Goal: Task Accomplishment & Management: Use online tool/utility

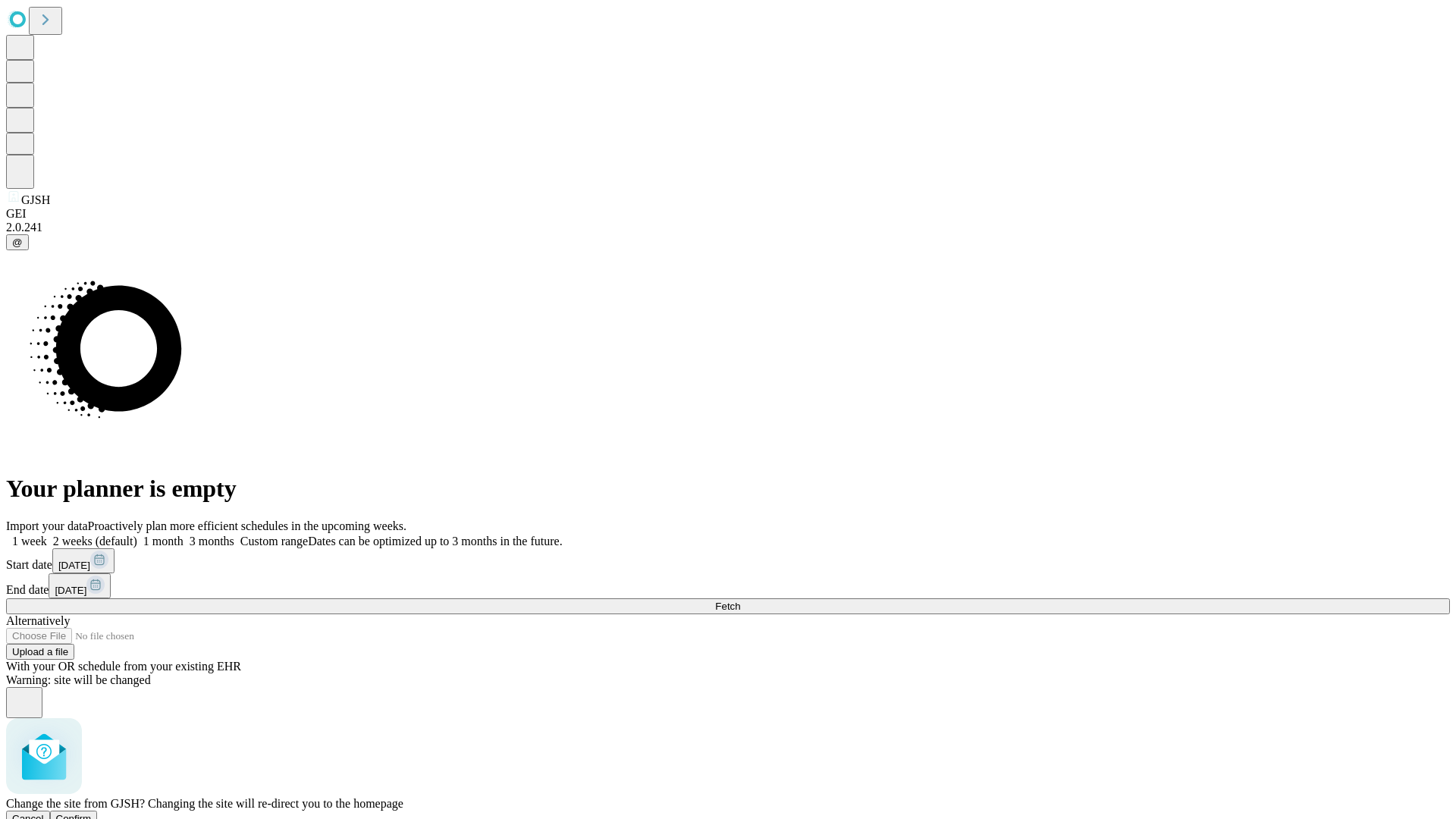
click at [92, 813] on span "Confirm" at bounding box center [74, 819] width 36 height 11
click at [47, 535] on label "1 week" at bounding box center [27, 541] width 41 height 13
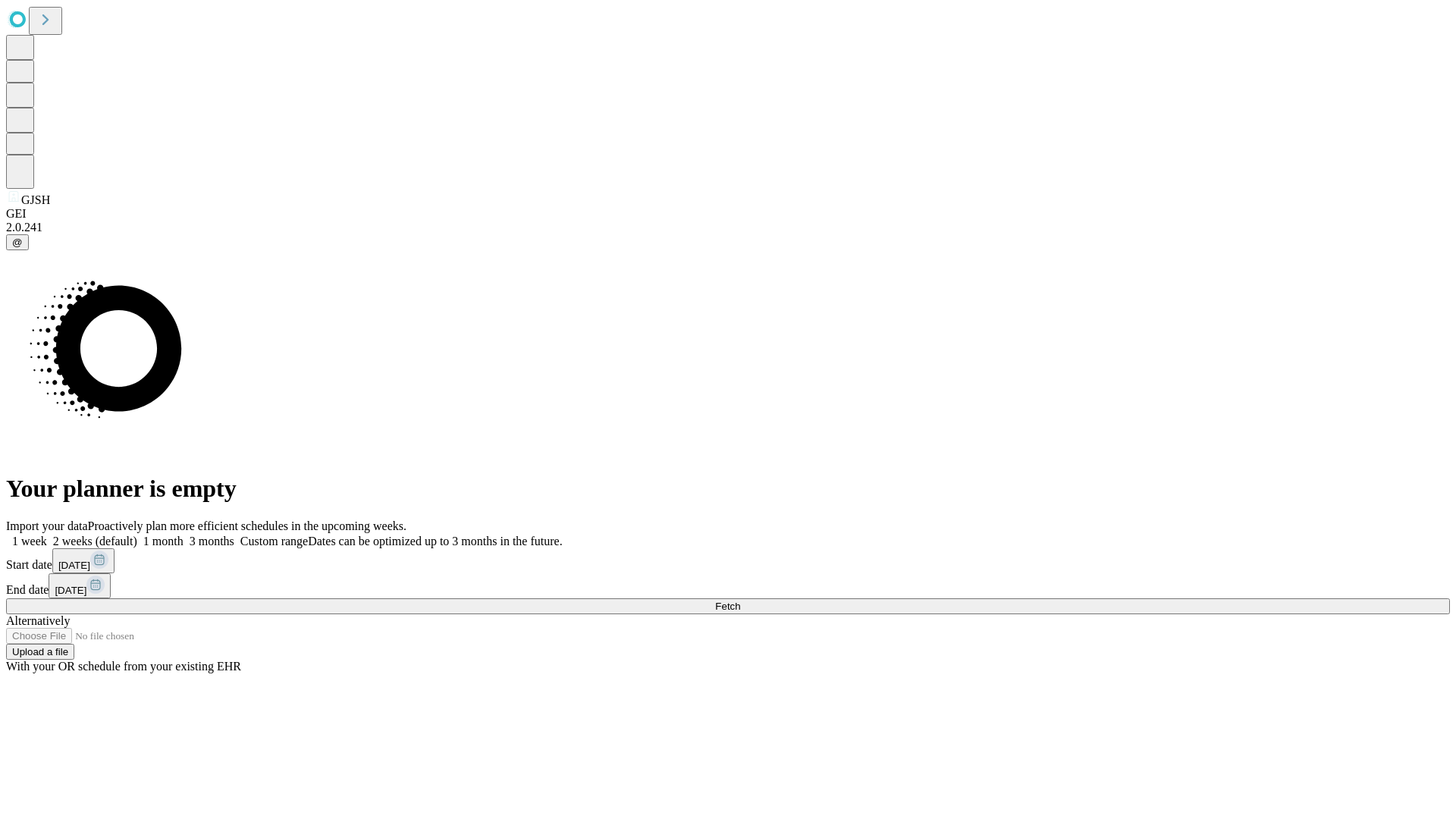
click at [740, 601] on span "Fetch" at bounding box center [727, 606] width 25 height 11
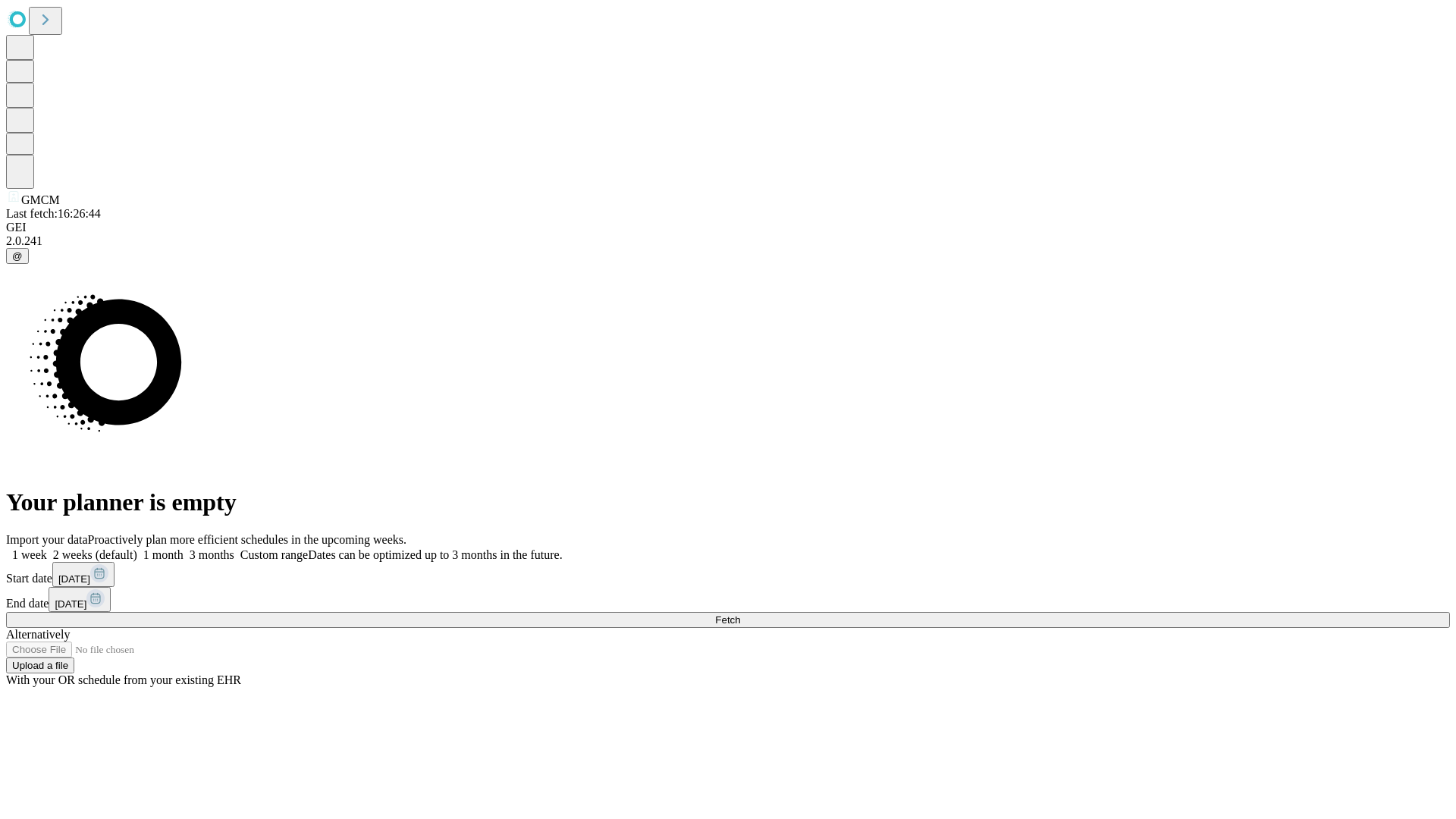
click at [47, 548] on label "1 week" at bounding box center [27, 555] width 41 height 13
click at [740, 615] on span "Fetch" at bounding box center [727, 620] width 25 height 11
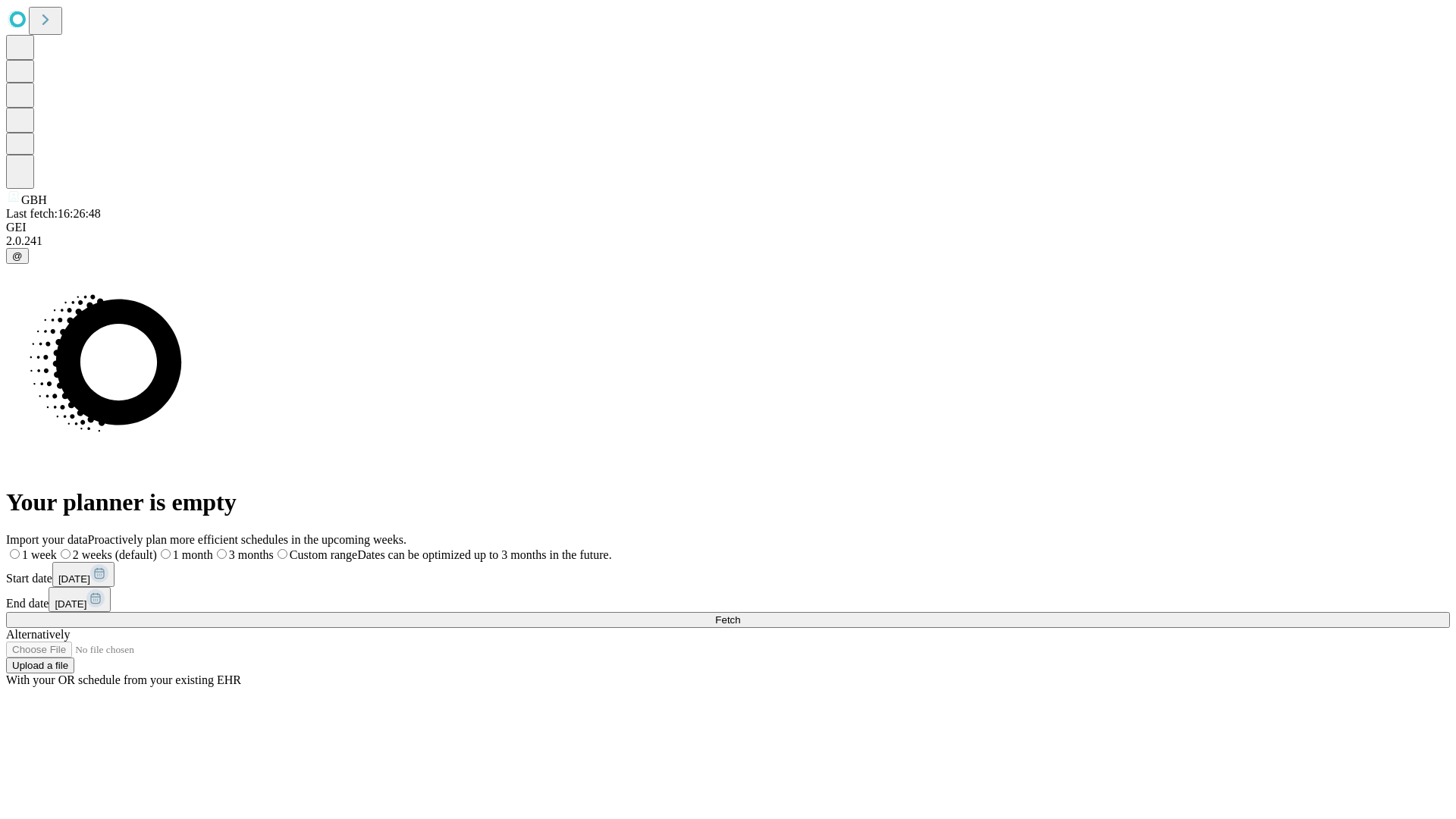
click at [57, 548] on label "1 week" at bounding box center [31, 555] width 51 height 13
click at [740, 615] on span "Fetch" at bounding box center [727, 620] width 25 height 11
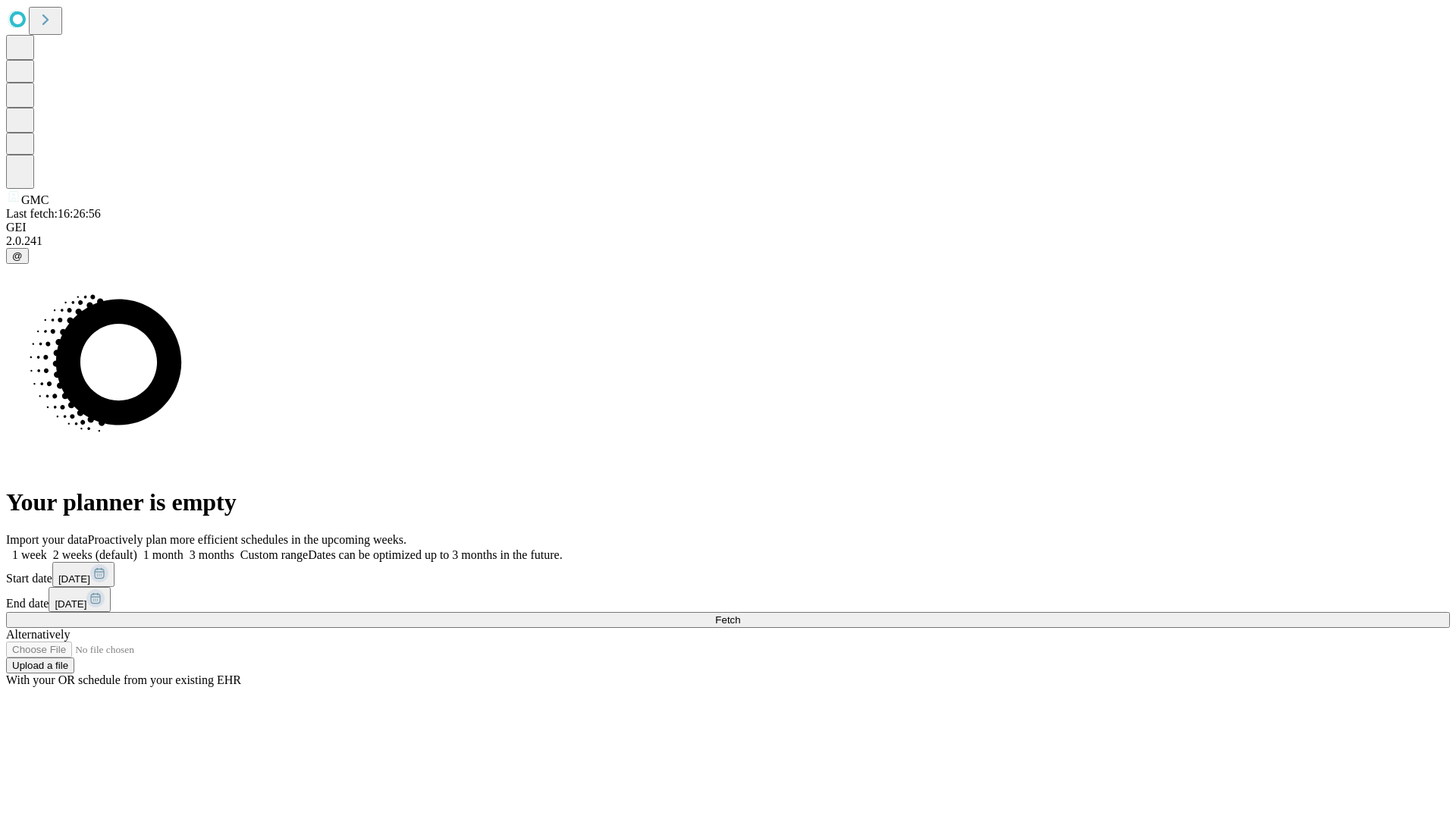
click at [47, 548] on label "1 week" at bounding box center [27, 555] width 41 height 13
click at [740, 615] on span "Fetch" at bounding box center [727, 620] width 25 height 11
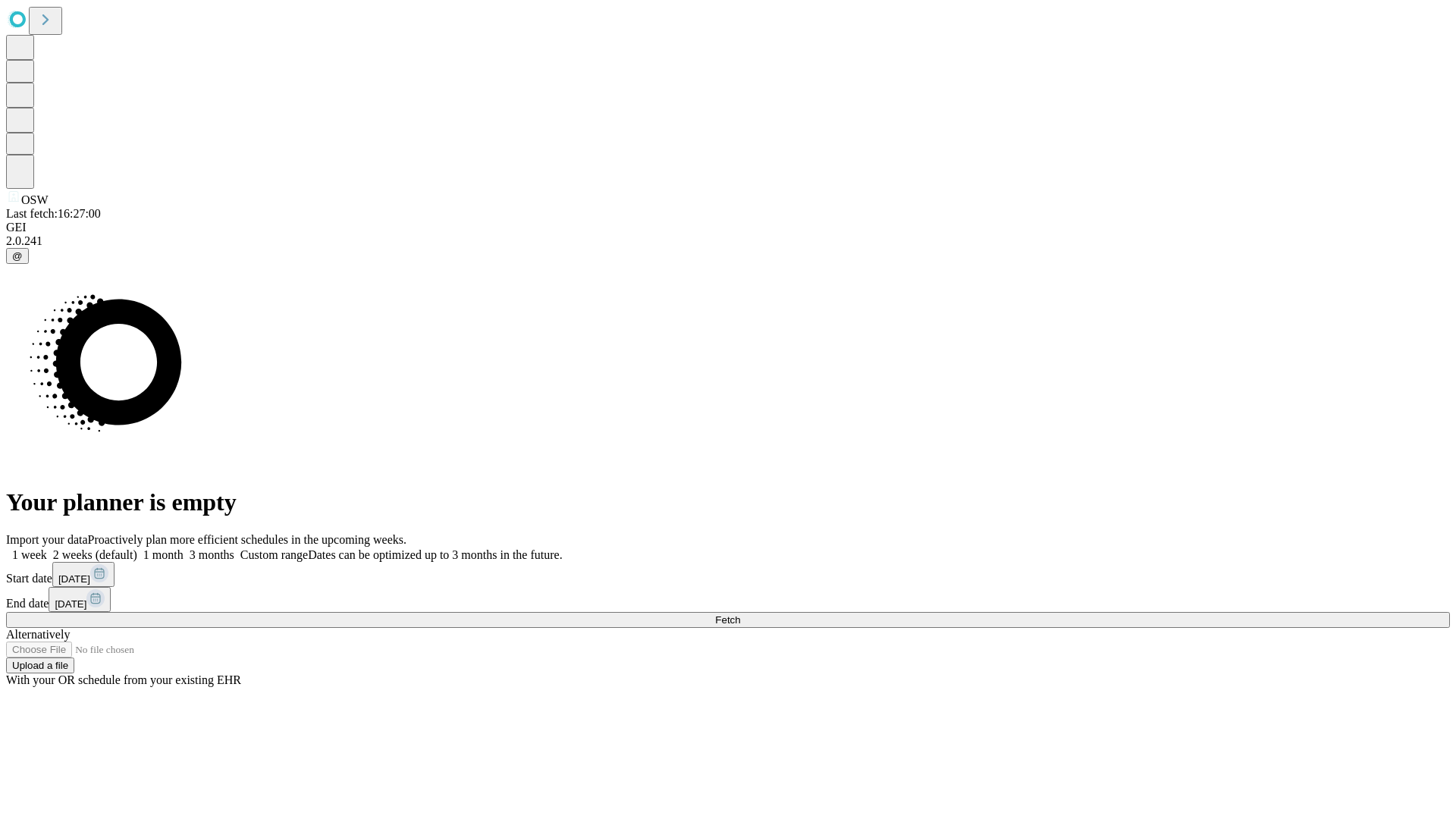
click at [47, 548] on label "1 week" at bounding box center [27, 555] width 41 height 13
click at [740, 615] on span "Fetch" at bounding box center [727, 620] width 25 height 11
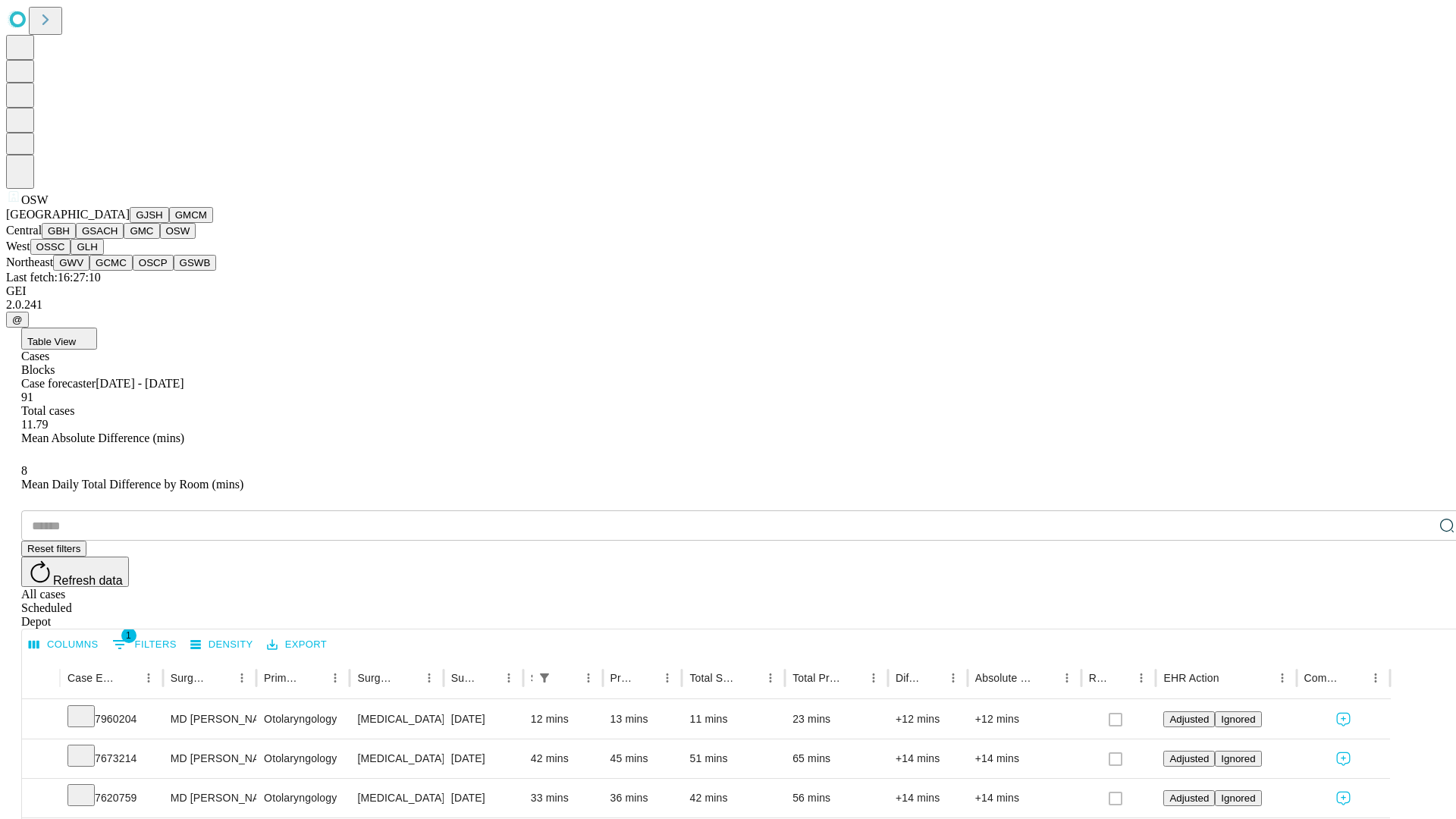
click at [71, 255] on button "OSSC" at bounding box center [51, 247] width 41 height 16
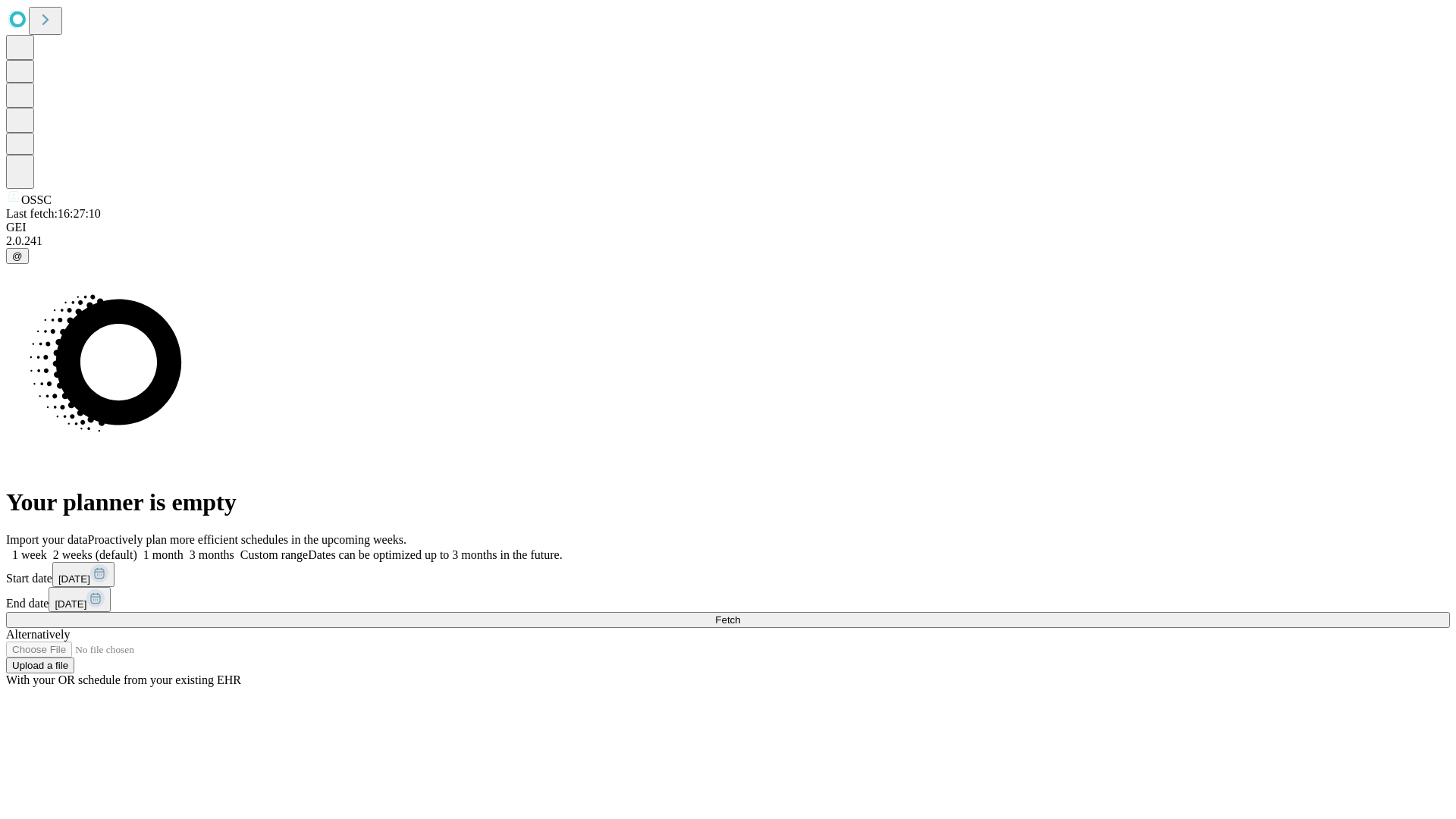
click at [47, 548] on label "1 week" at bounding box center [27, 555] width 41 height 13
click at [740, 615] on span "Fetch" at bounding box center [727, 620] width 25 height 11
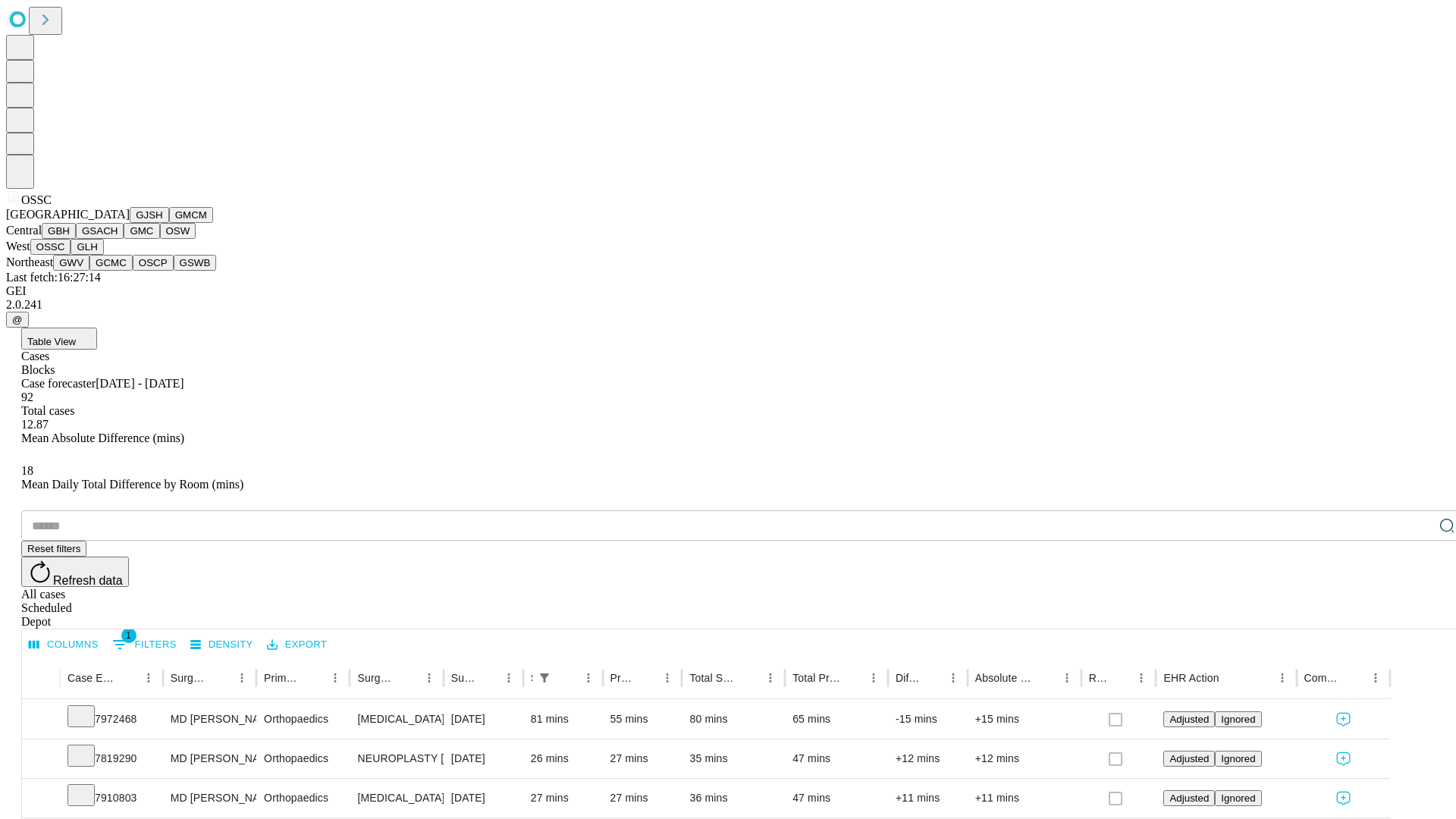
click at [103, 255] on button "GLH" at bounding box center [87, 247] width 32 height 16
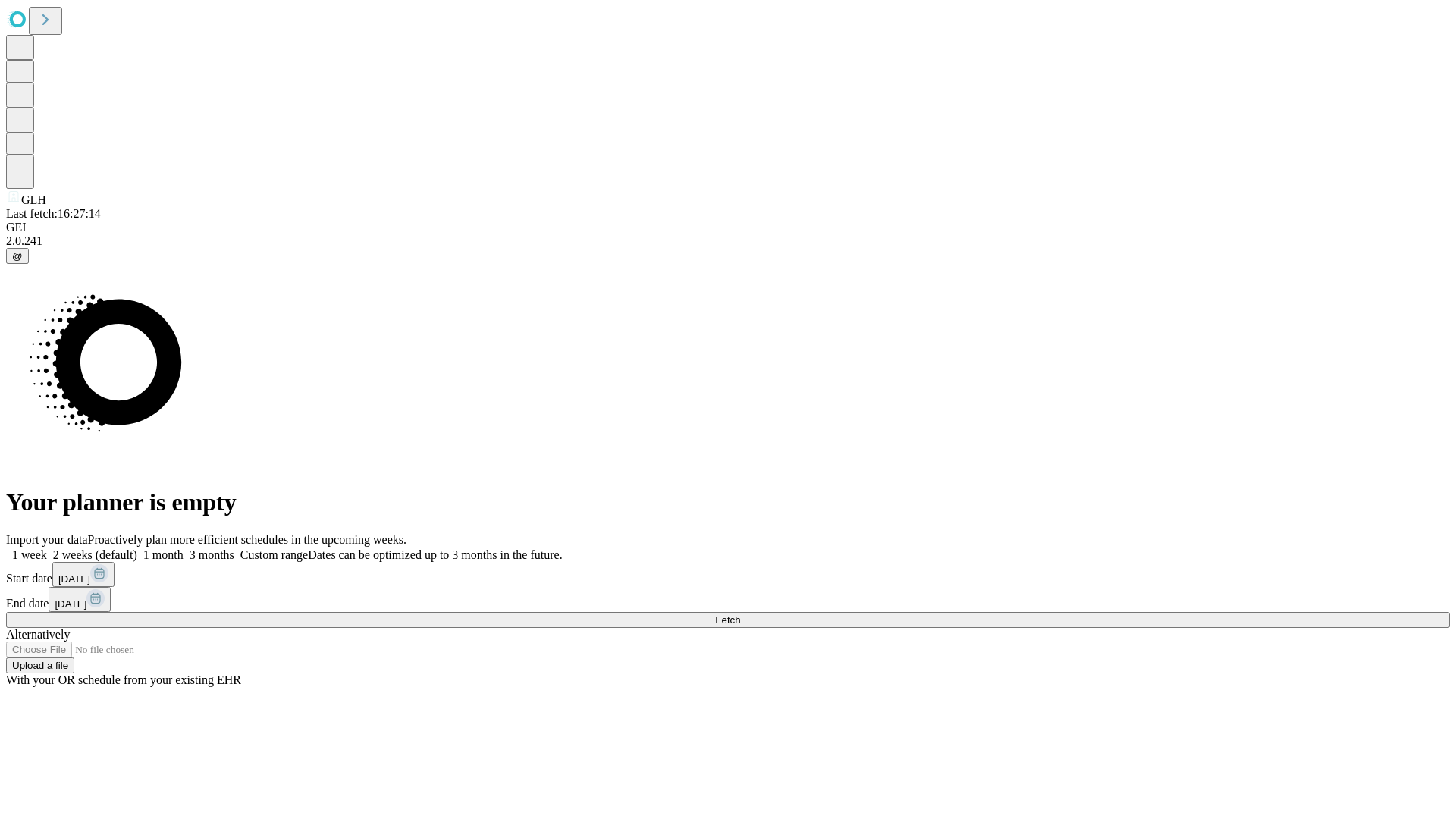
click at [47, 548] on label "1 week" at bounding box center [27, 555] width 41 height 13
click at [740, 615] on span "Fetch" at bounding box center [727, 620] width 25 height 11
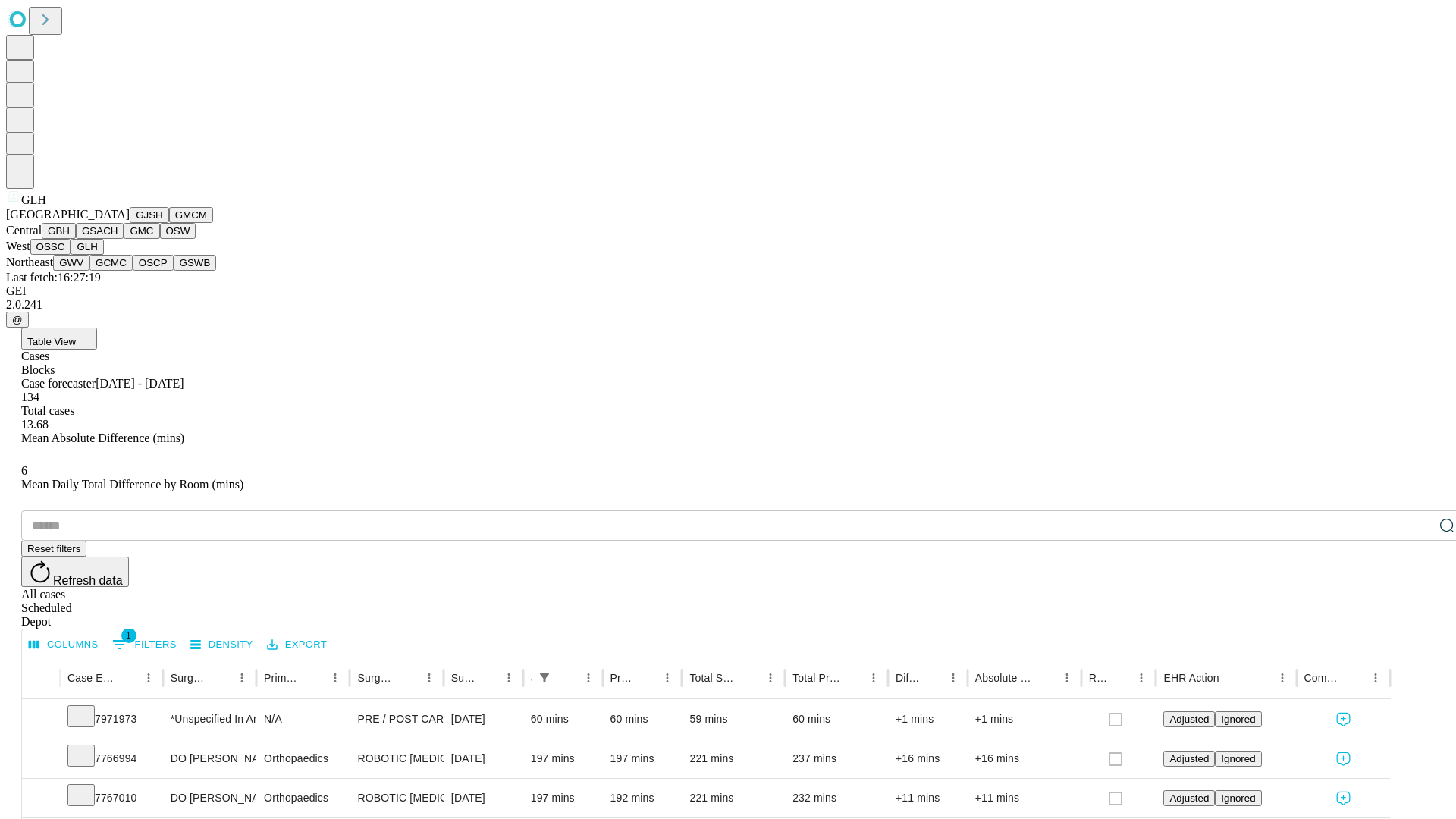
click at [89, 271] on button "GWV" at bounding box center [72, 262] width 37 height 16
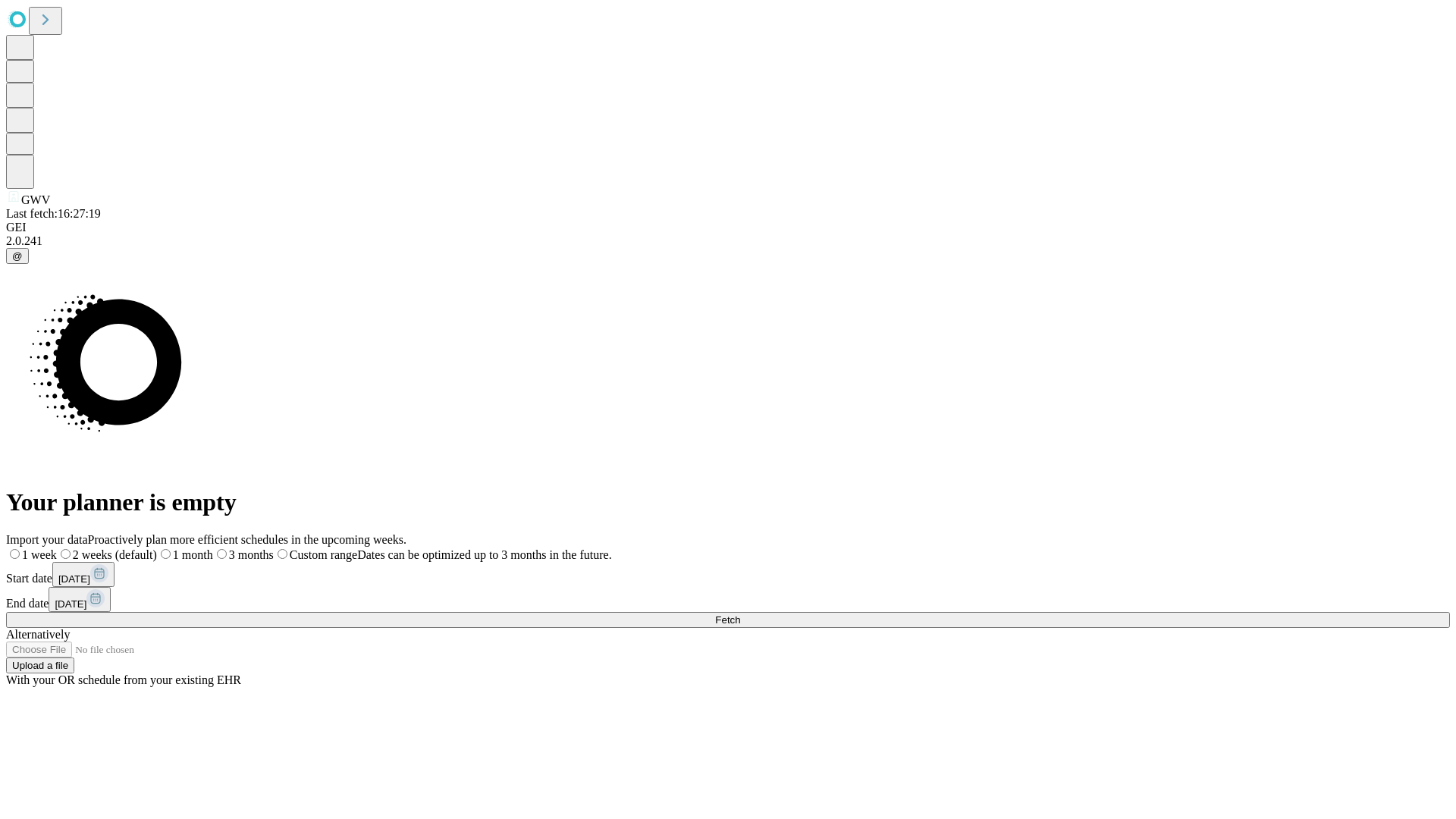
click at [57, 548] on label "1 week" at bounding box center [31, 555] width 51 height 13
click at [740, 615] on span "Fetch" at bounding box center [727, 620] width 25 height 11
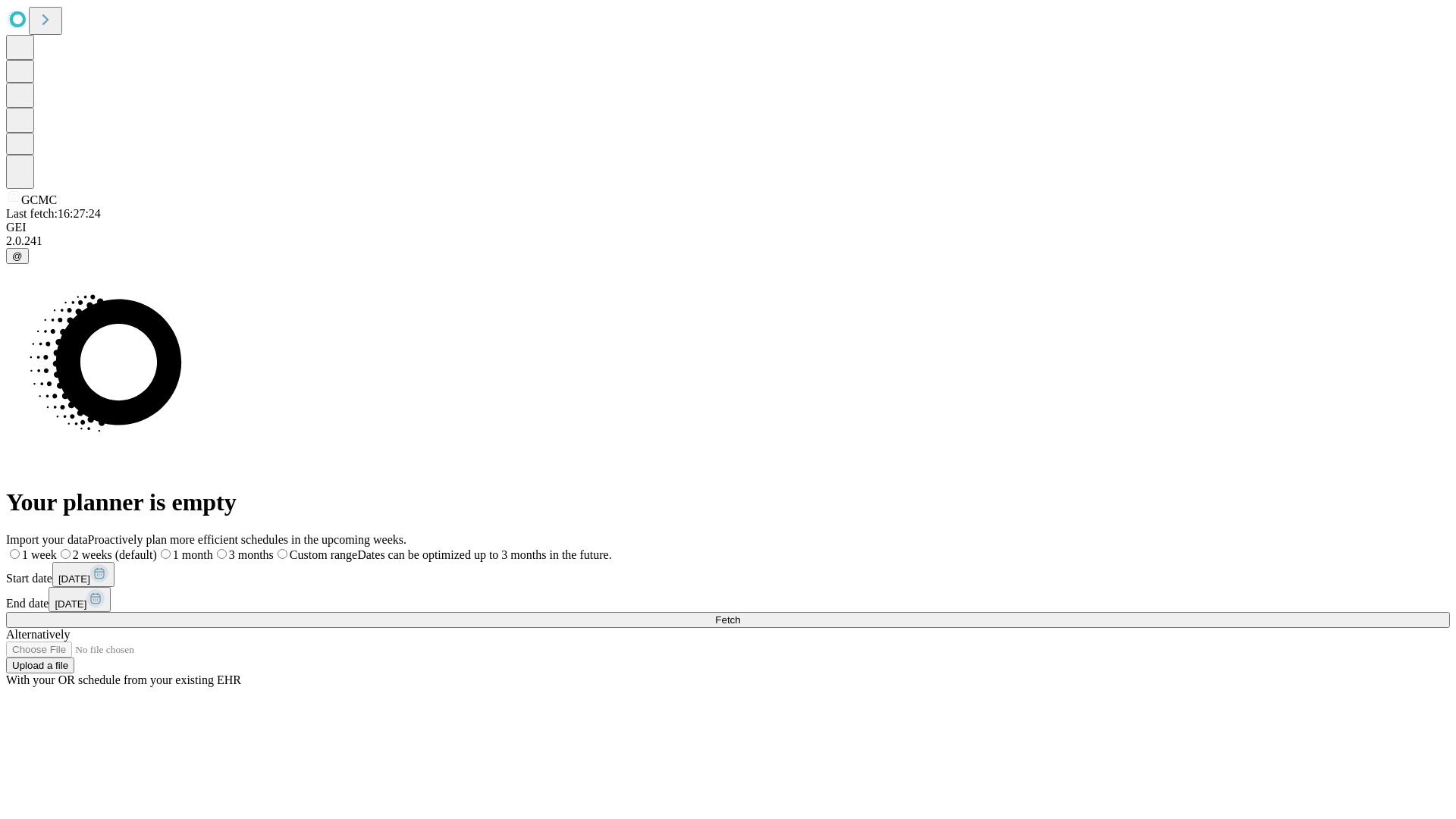
click at [740, 615] on span "Fetch" at bounding box center [727, 620] width 25 height 11
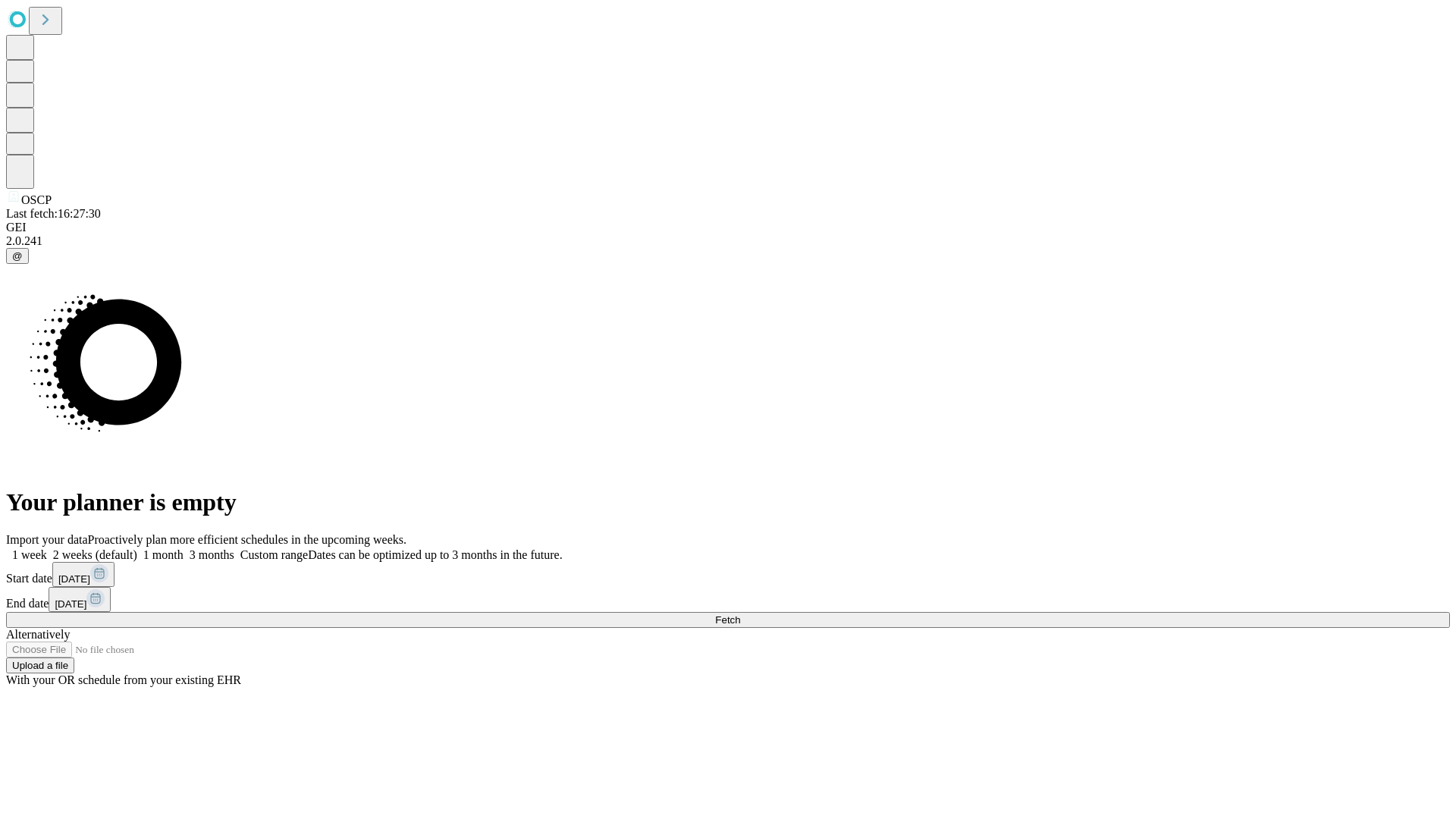
click at [47, 548] on label "1 week" at bounding box center [27, 555] width 41 height 13
click at [740, 615] on span "Fetch" at bounding box center [727, 620] width 25 height 11
